Goal: Task Accomplishment & Management: Manage account settings

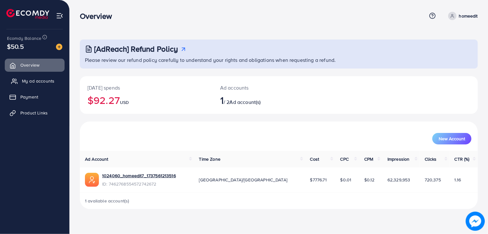
click at [38, 81] on span "My ad accounts" at bounding box center [38, 81] width 32 height 6
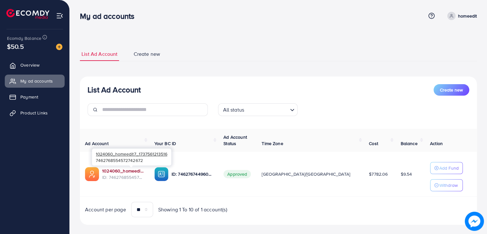
click at [123, 172] on link "1024060_homeedit7_1737561213516" at bounding box center [123, 170] width 42 height 6
click at [144, 170] on link "1024060_homeedit7_1737561213516" at bounding box center [123, 170] width 42 height 6
